Goal: Go to known website: Access a specific website the user already knows

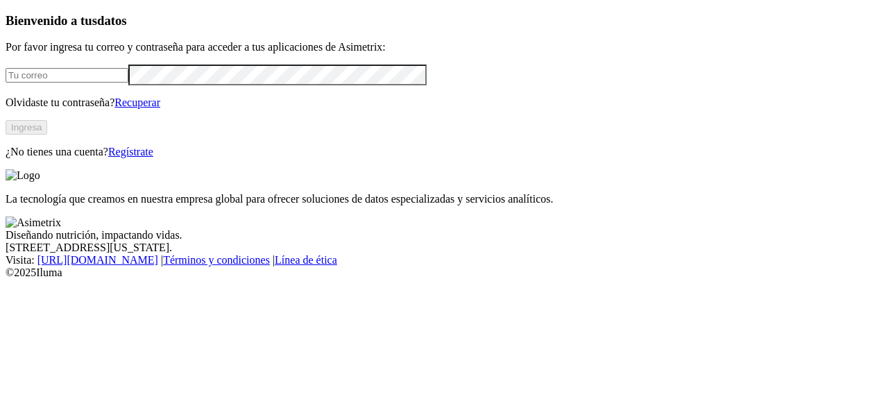
click at [129, 85] on form at bounding box center [444, 75] width 877 height 20
click at [120, 83] on input "email" at bounding box center [67, 75] width 123 height 15
type input "[PERSON_NAME][EMAIL_ADDRESS][PERSON_NAME][DOMAIN_NAME]"
click input "submit" at bounding box center [0, 0] width 0 height 0
